Goal: Task Accomplishment & Management: Manage account settings

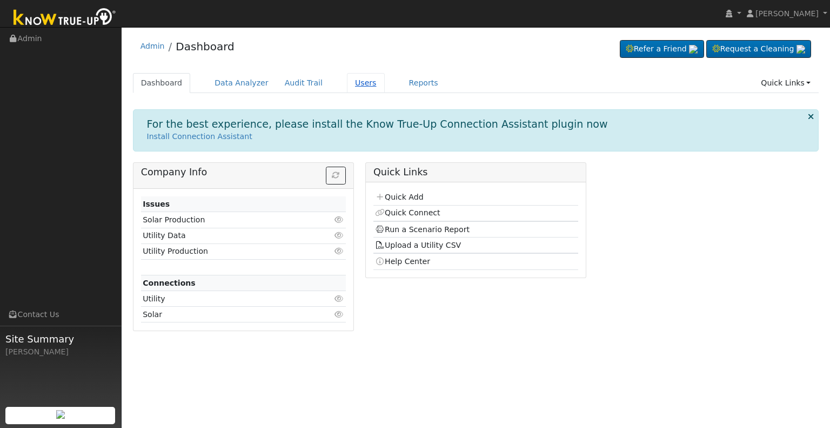
click at [352, 82] on link "Users" at bounding box center [366, 83] width 38 height 20
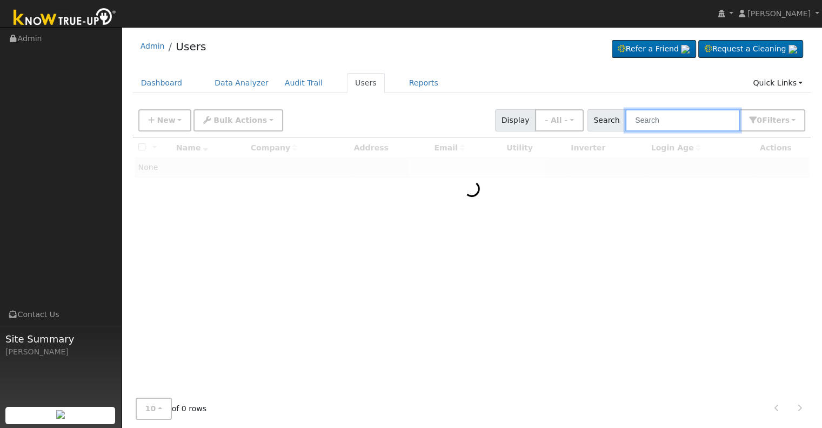
click at [672, 118] on input "text" at bounding box center [682, 120] width 115 height 22
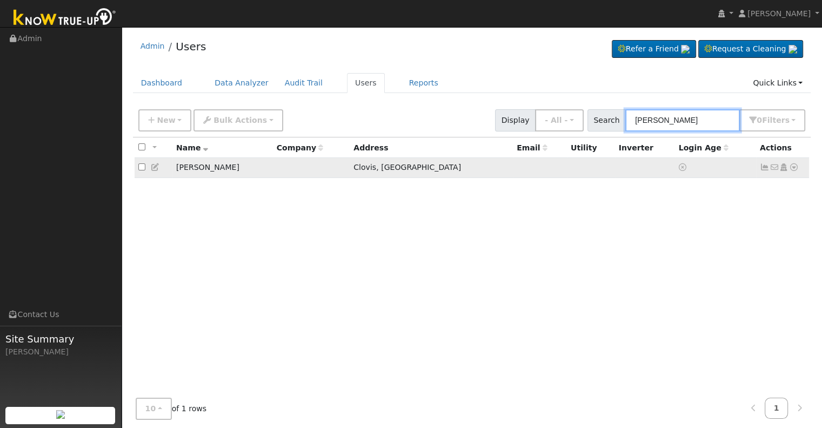
type input "[PERSON_NAME]"
click at [783, 166] on icon at bounding box center [784, 167] width 10 height 8
